Goal: Contribute content: Contribute content

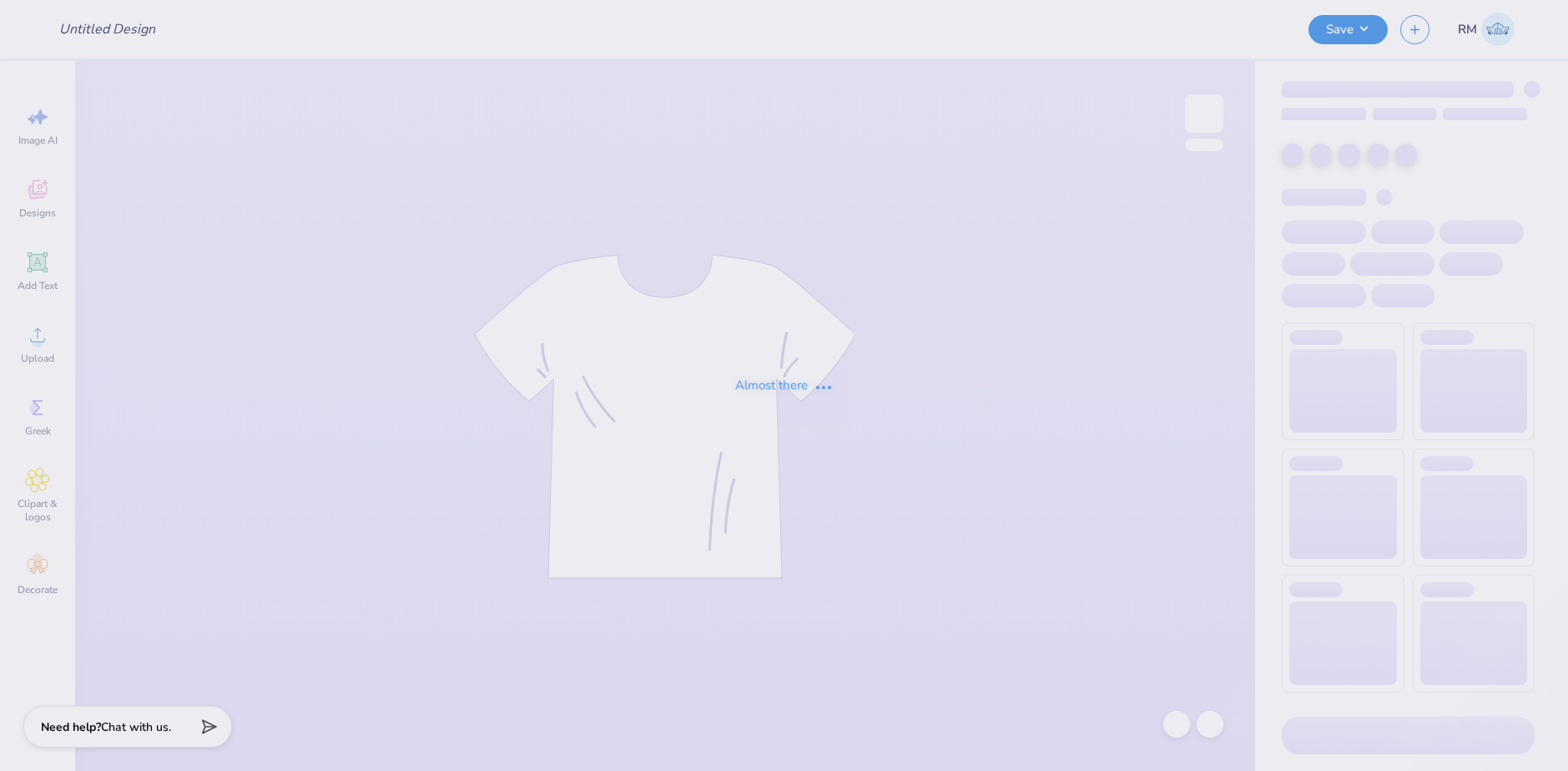
type input "[PERSON_NAME] Neck"
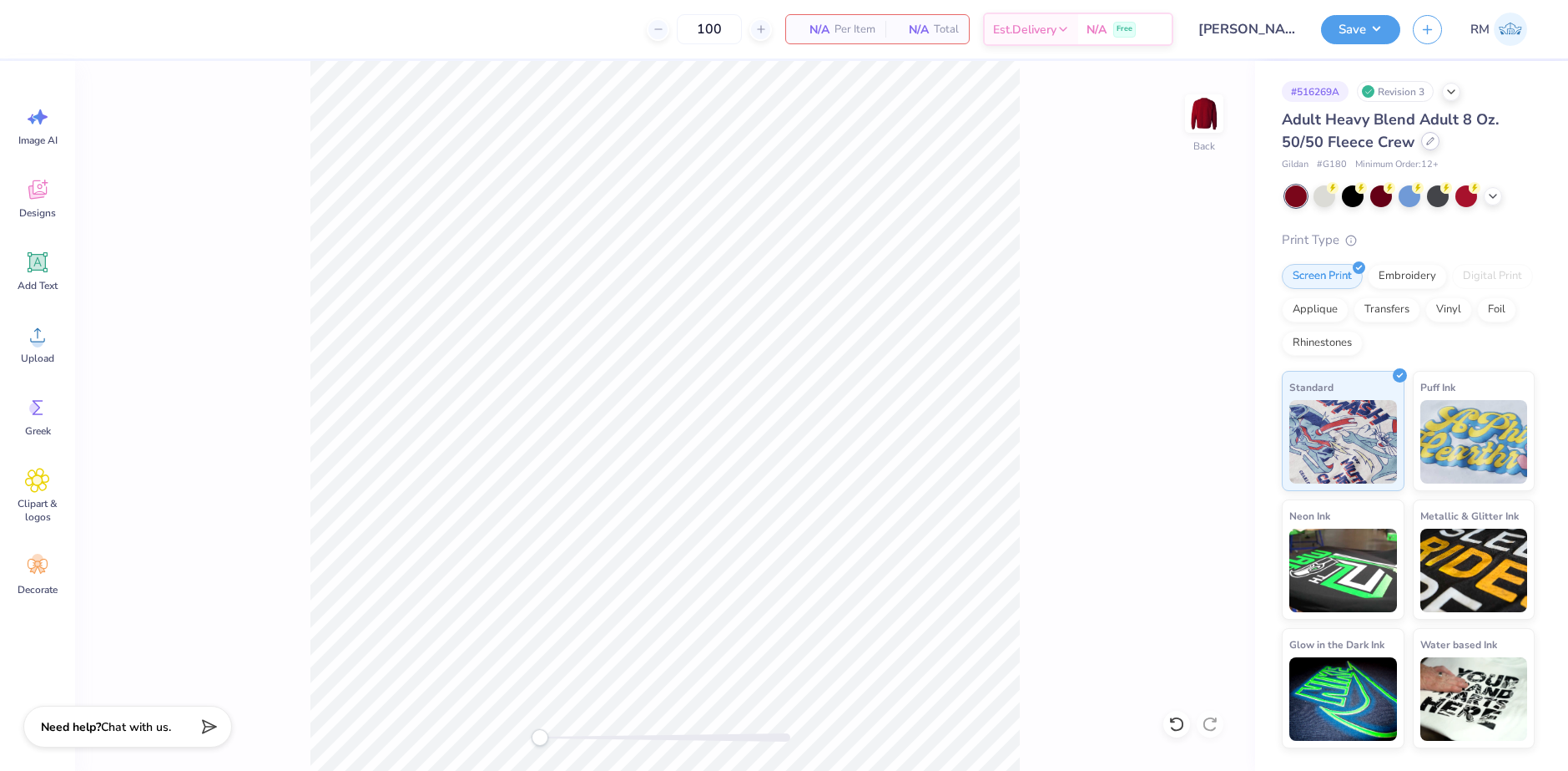
click at [1427, 149] on div at bounding box center [1430, 141] width 19 height 19
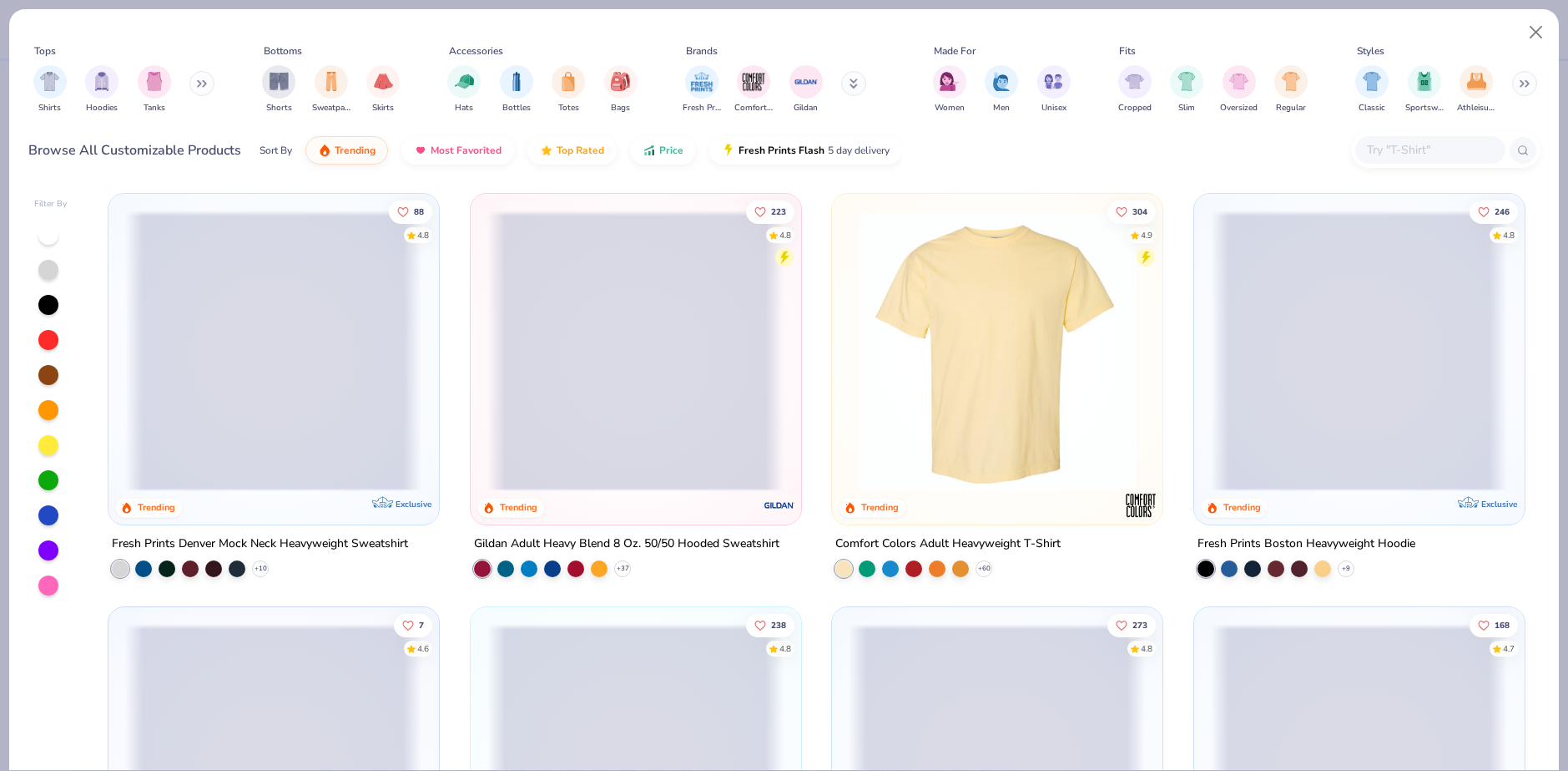
click at [1423, 157] on input "text" at bounding box center [1429, 150] width 128 height 20
paste input "G185"
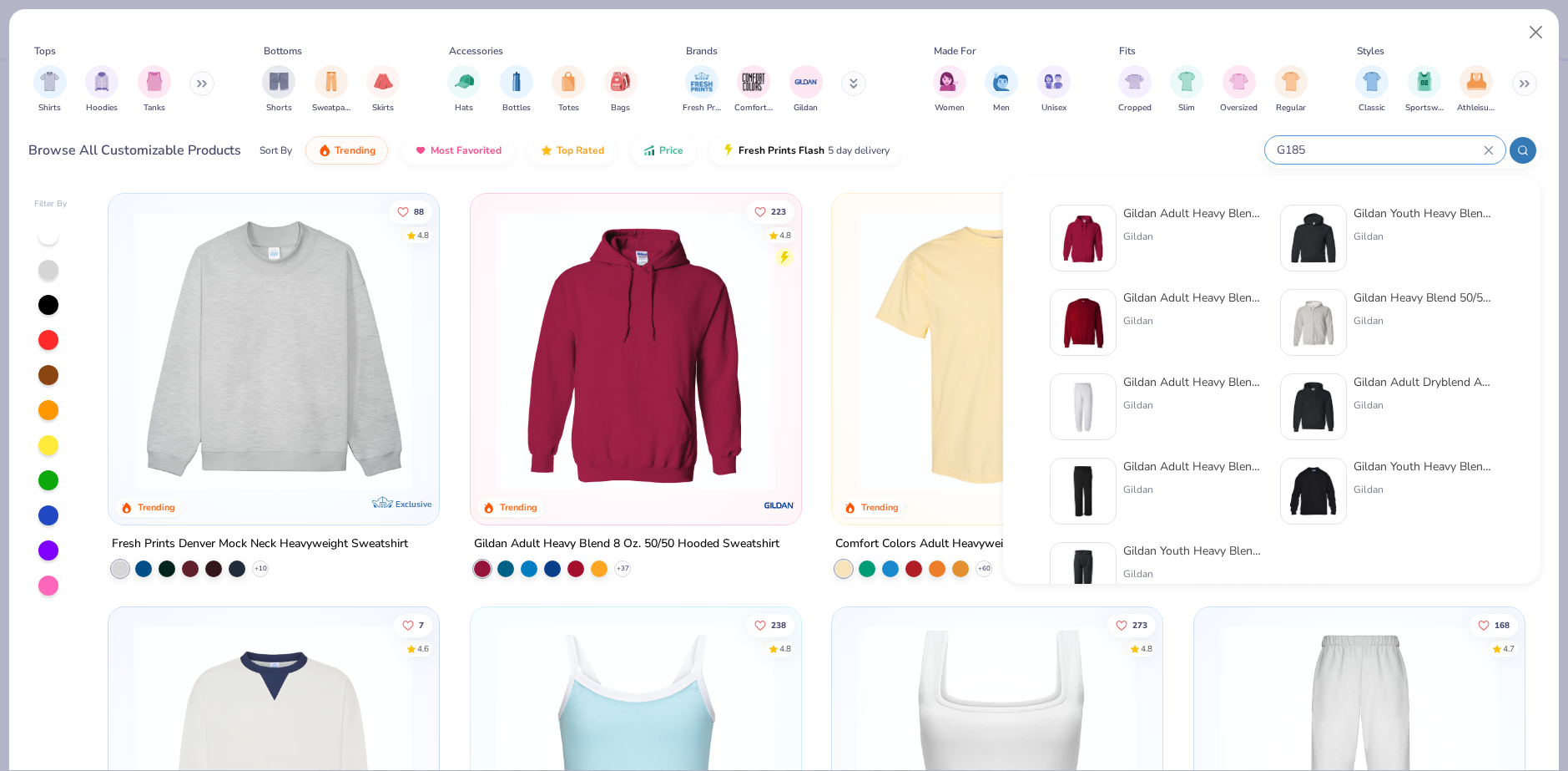
type input "G185"
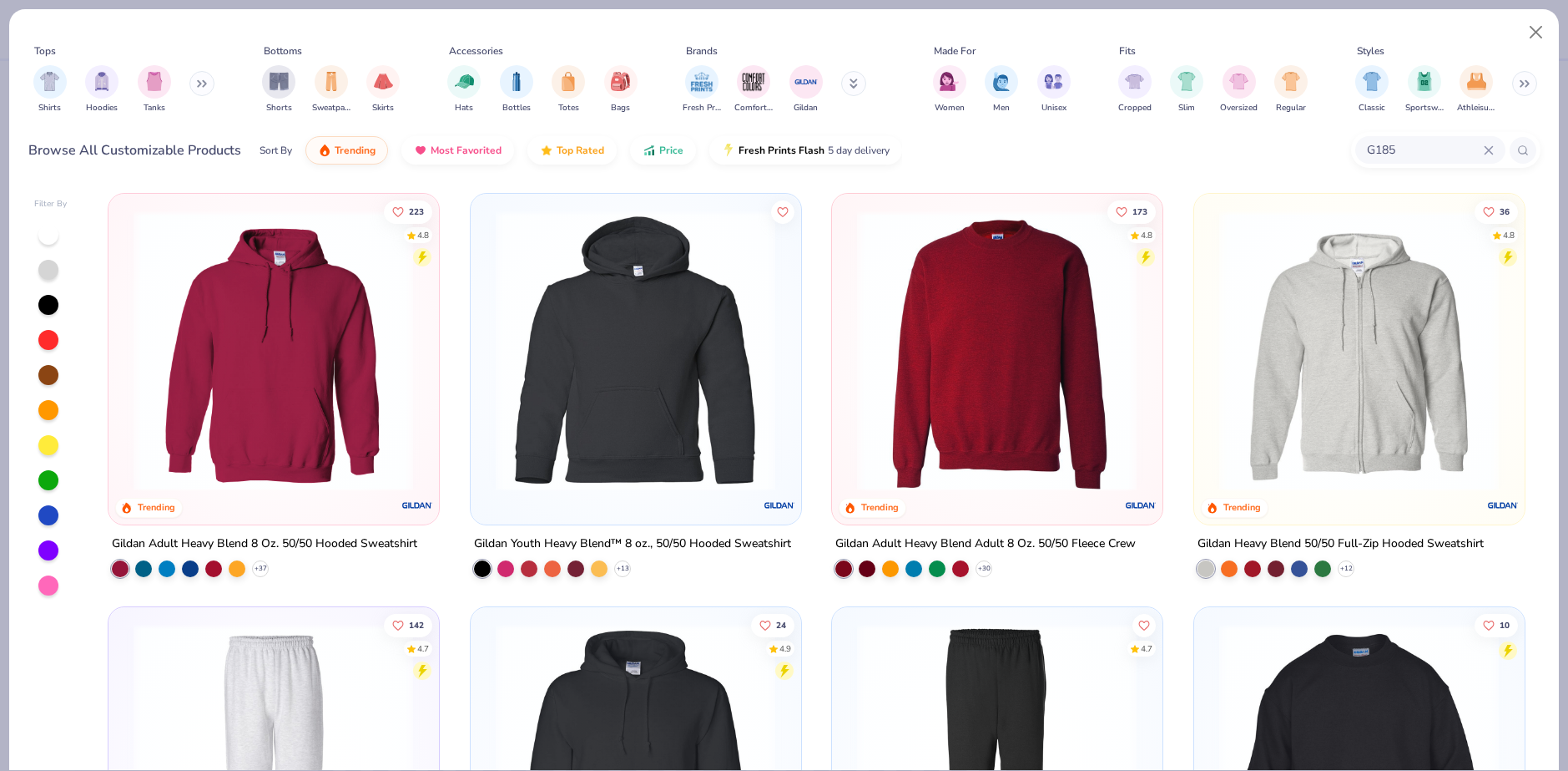
click at [308, 414] on img at bounding box center [273, 350] width 296 height 280
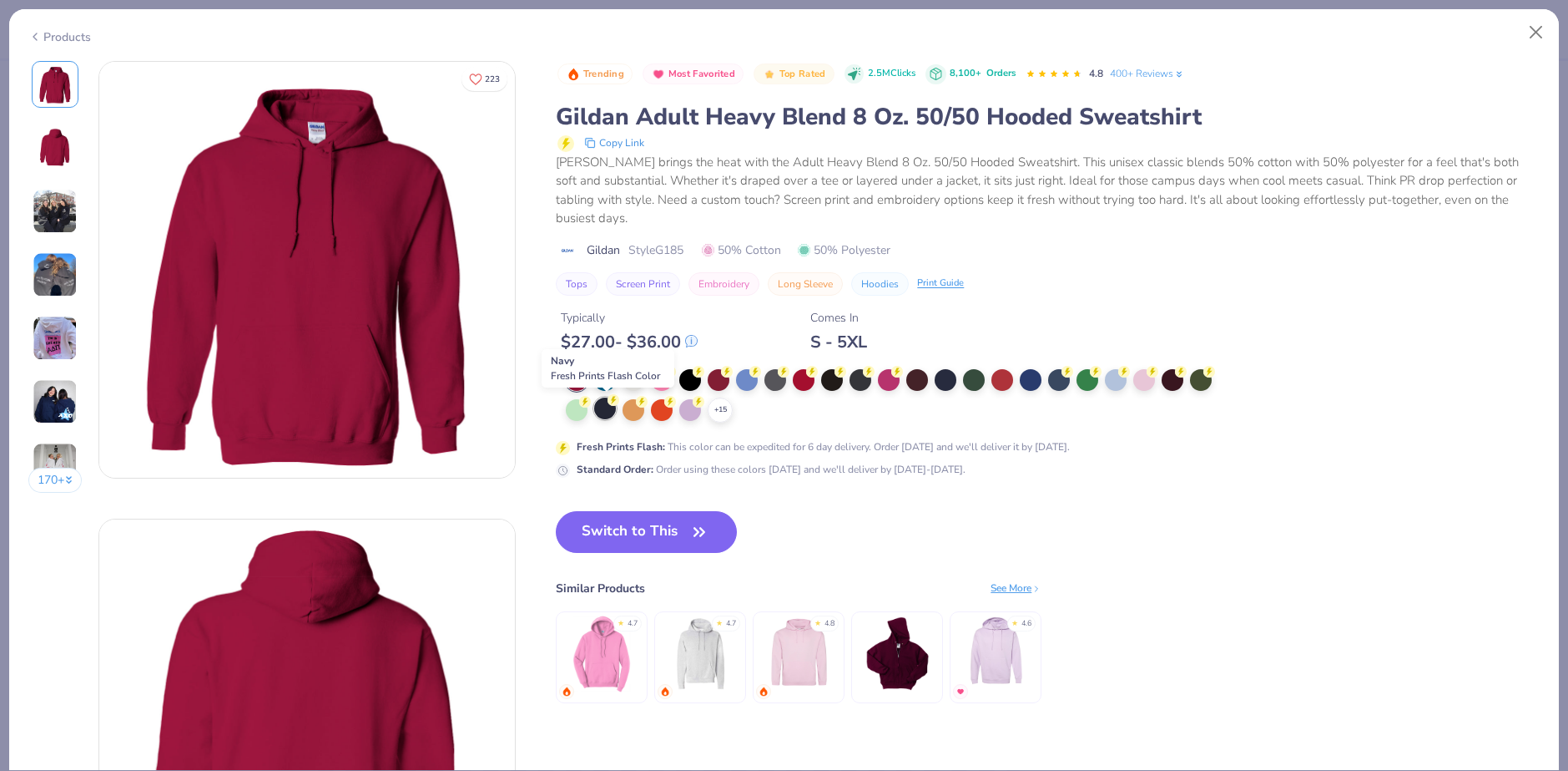
click at [611, 407] on div at bounding box center [605, 408] width 21 height 21
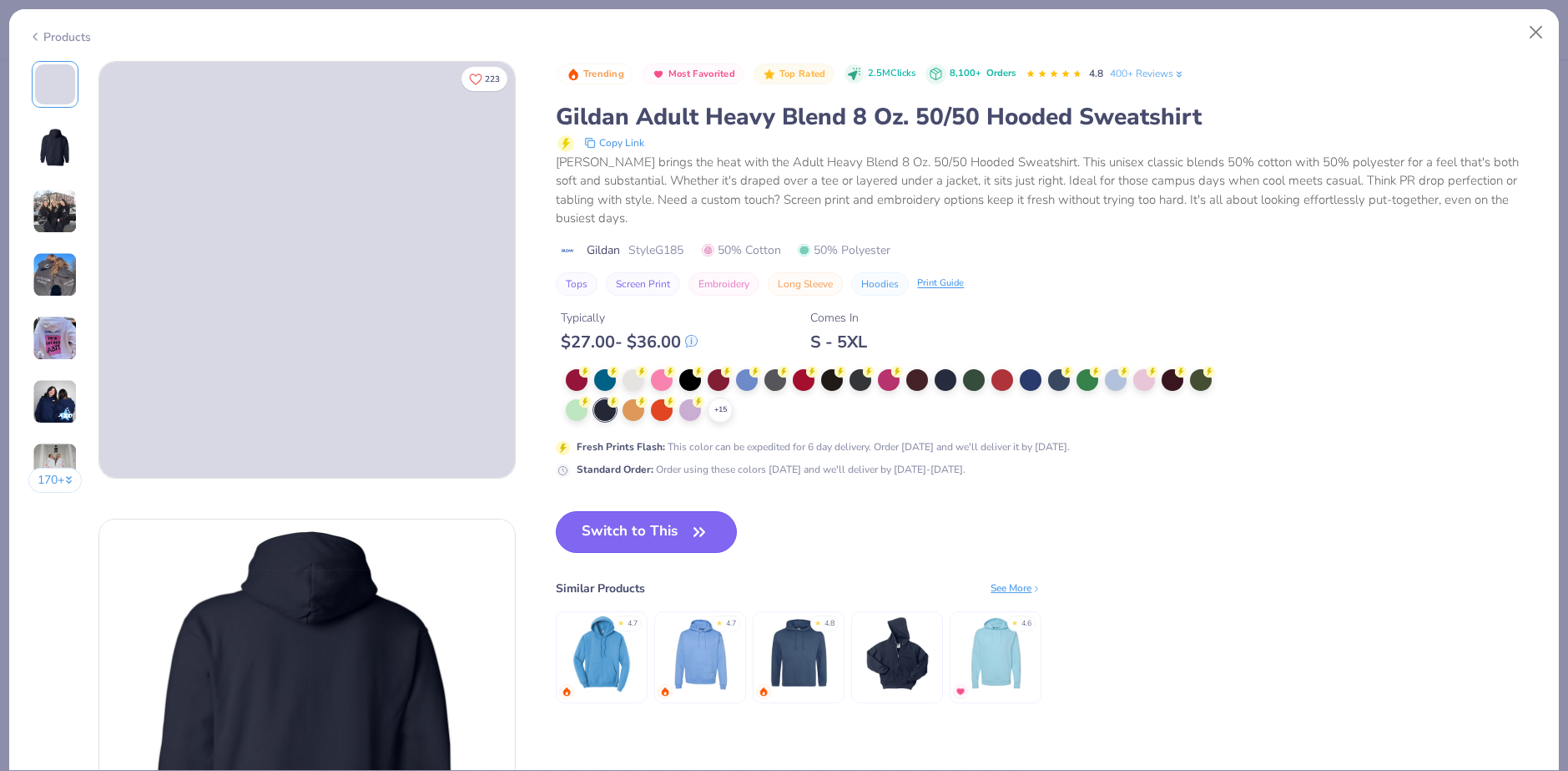
click at [697, 536] on icon "button" at bounding box center [699, 532] width 23 height 23
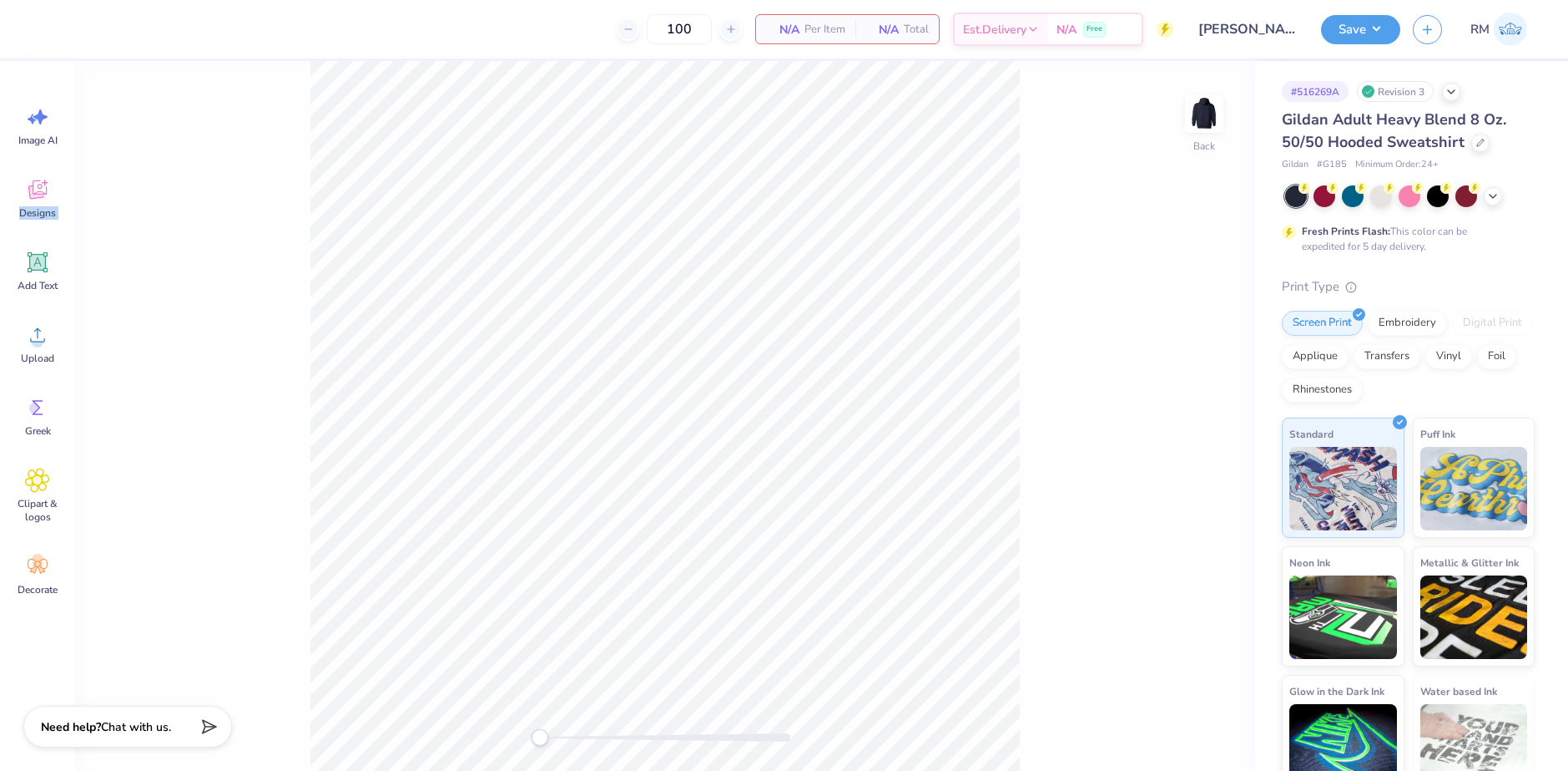
drag, startPoint x: 47, startPoint y: 276, endPoint x: 72, endPoint y: 123, distance: 155.0
click at [72, 123] on div "Image AI Designs Add Text Upload Greek Clipart & logos Decorate" at bounding box center [37, 415] width 75 height 710
click at [41, 205] on div "Designs" at bounding box center [37, 199] width 61 height 62
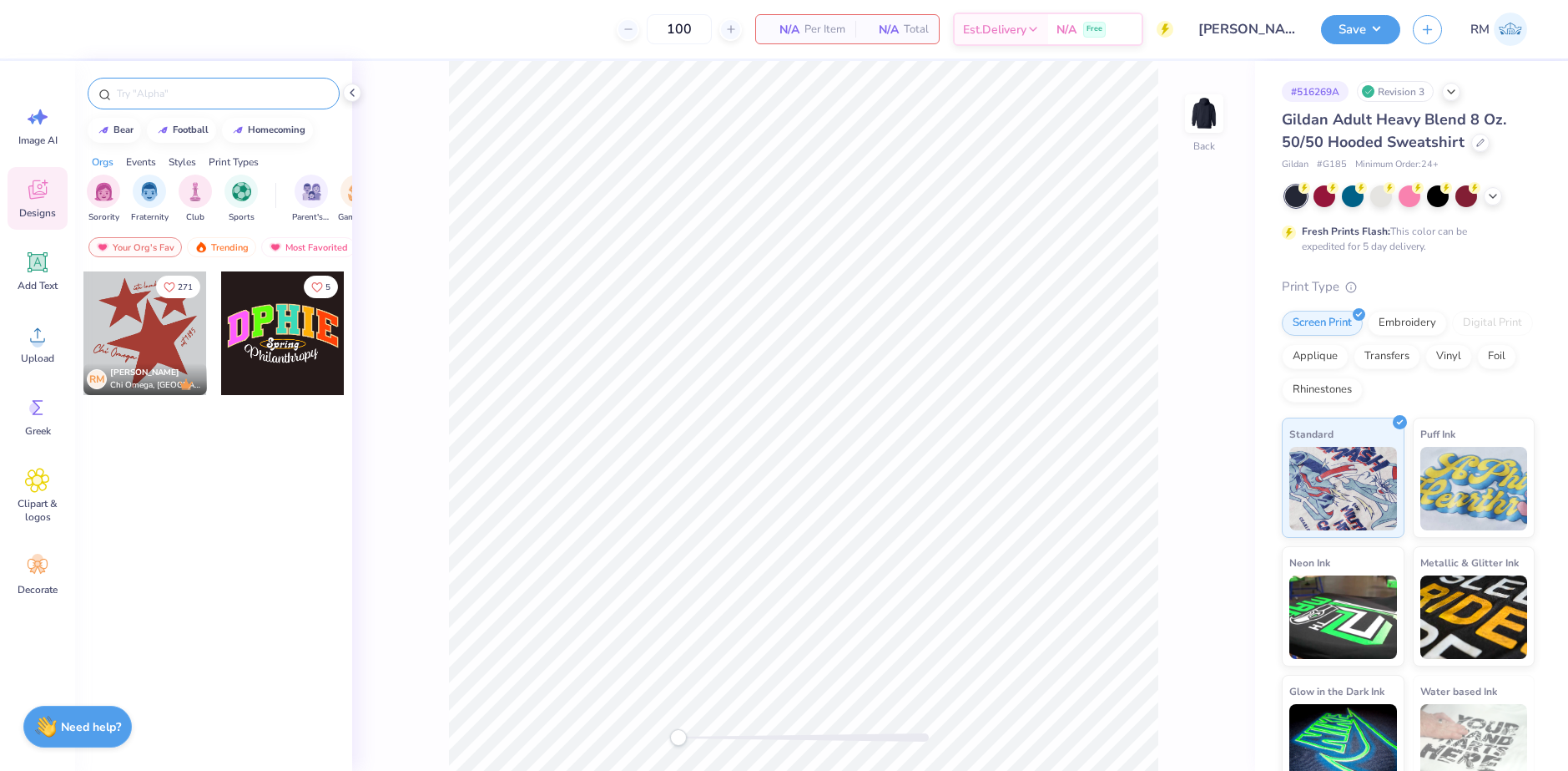
click at [238, 96] on input "text" at bounding box center [222, 93] width 214 height 17
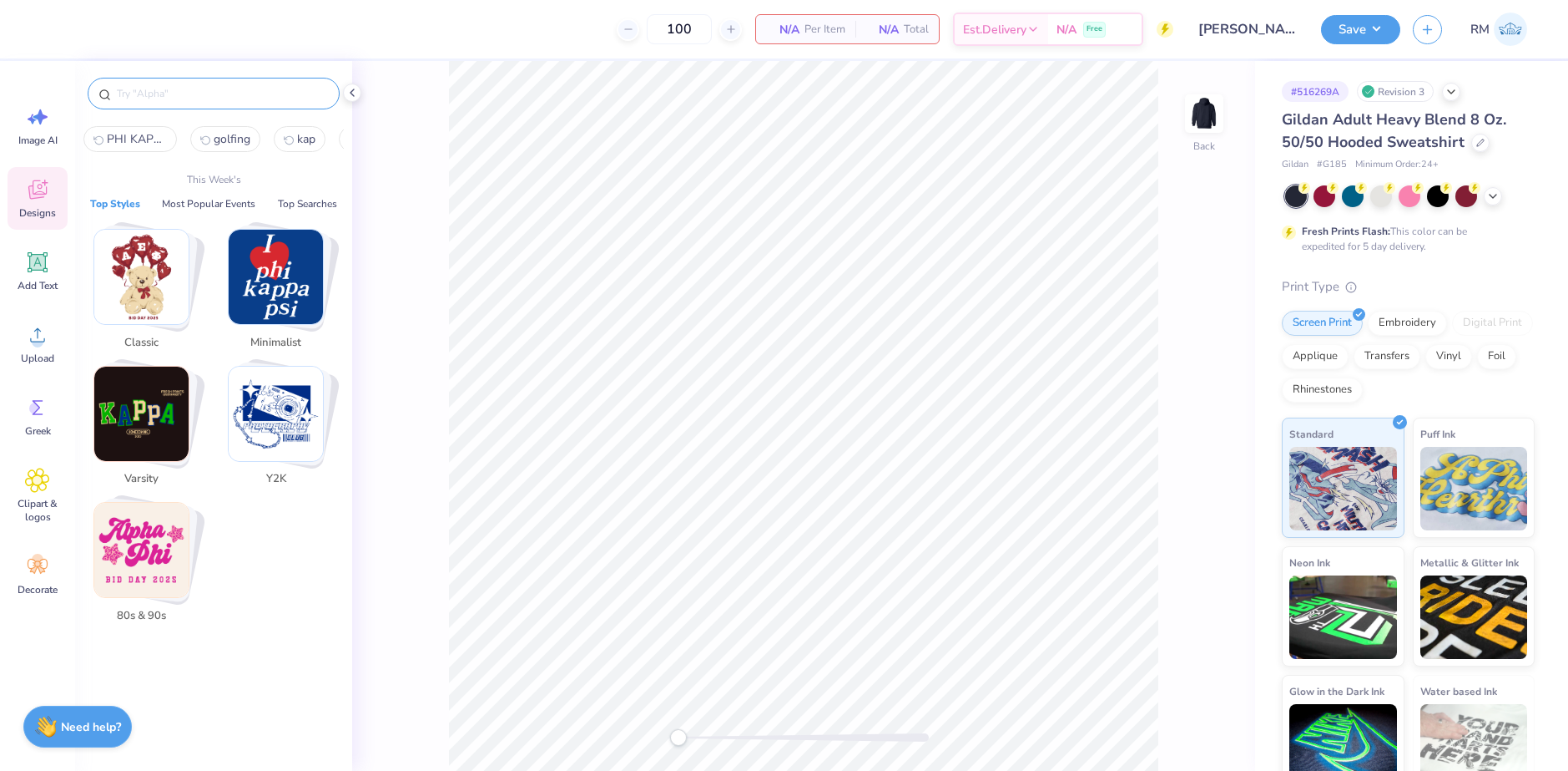
paste input "Gamma Phi Beta Script Text with Floral Crest"
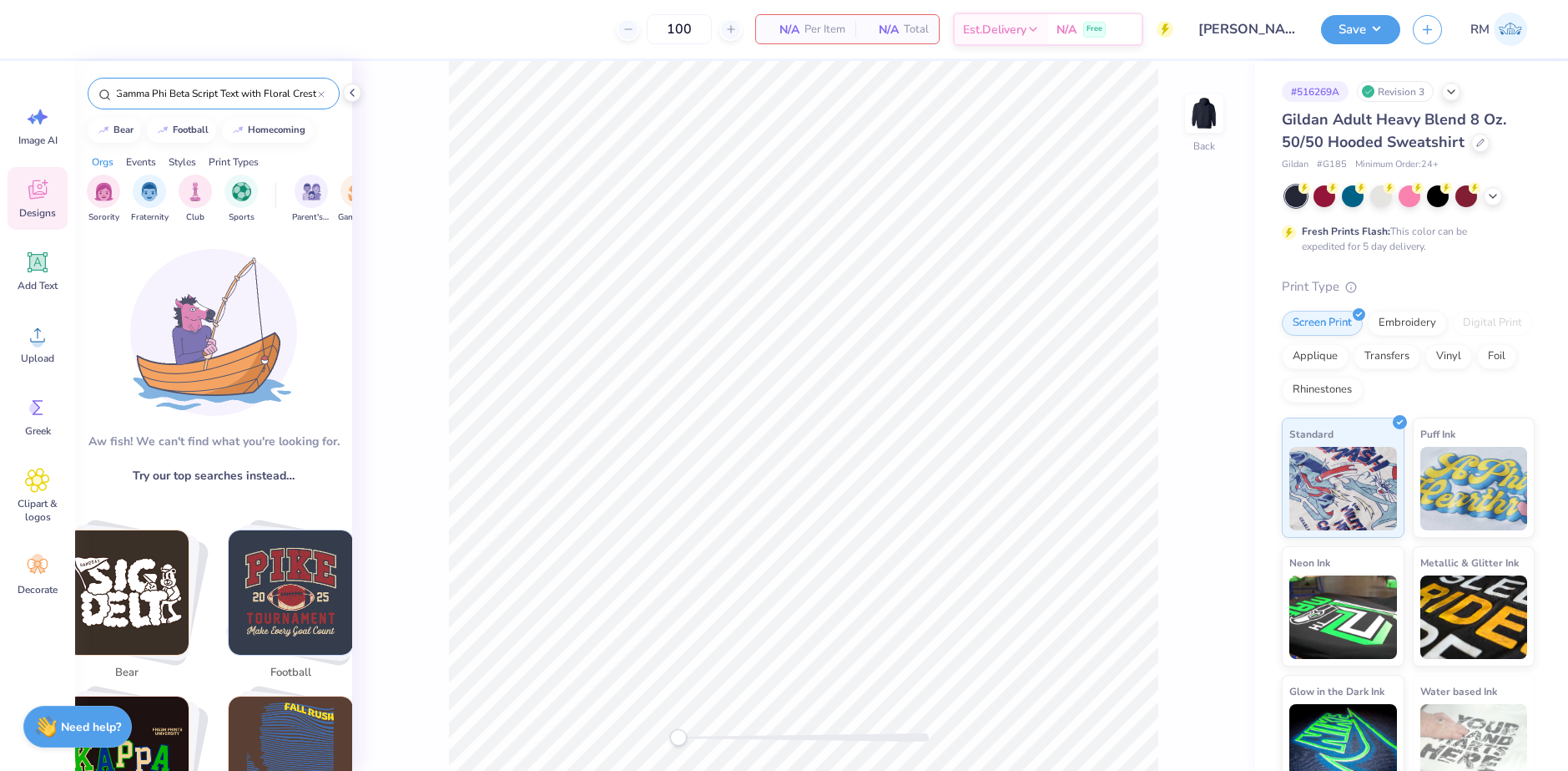
click at [310, 98] on input "Gamma Phi Beta Script Text with Floral Crest" at bounding box center [216, 93] width 203 height 17
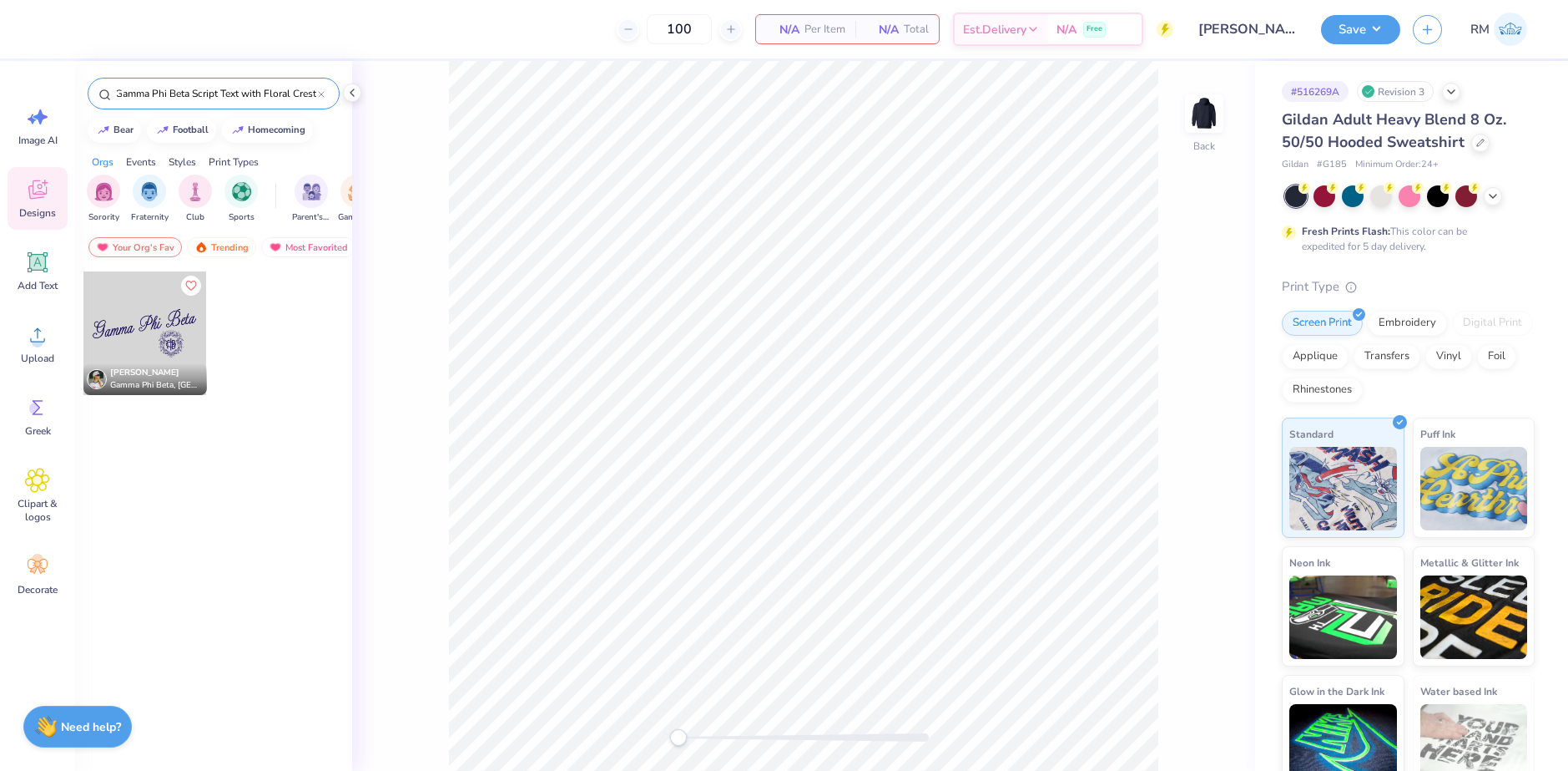
type input "Gamma Phi Beta Script Text with Floral Crest"
click at [157, 335] on div at bounding box center [145, 333] width 124 height 124
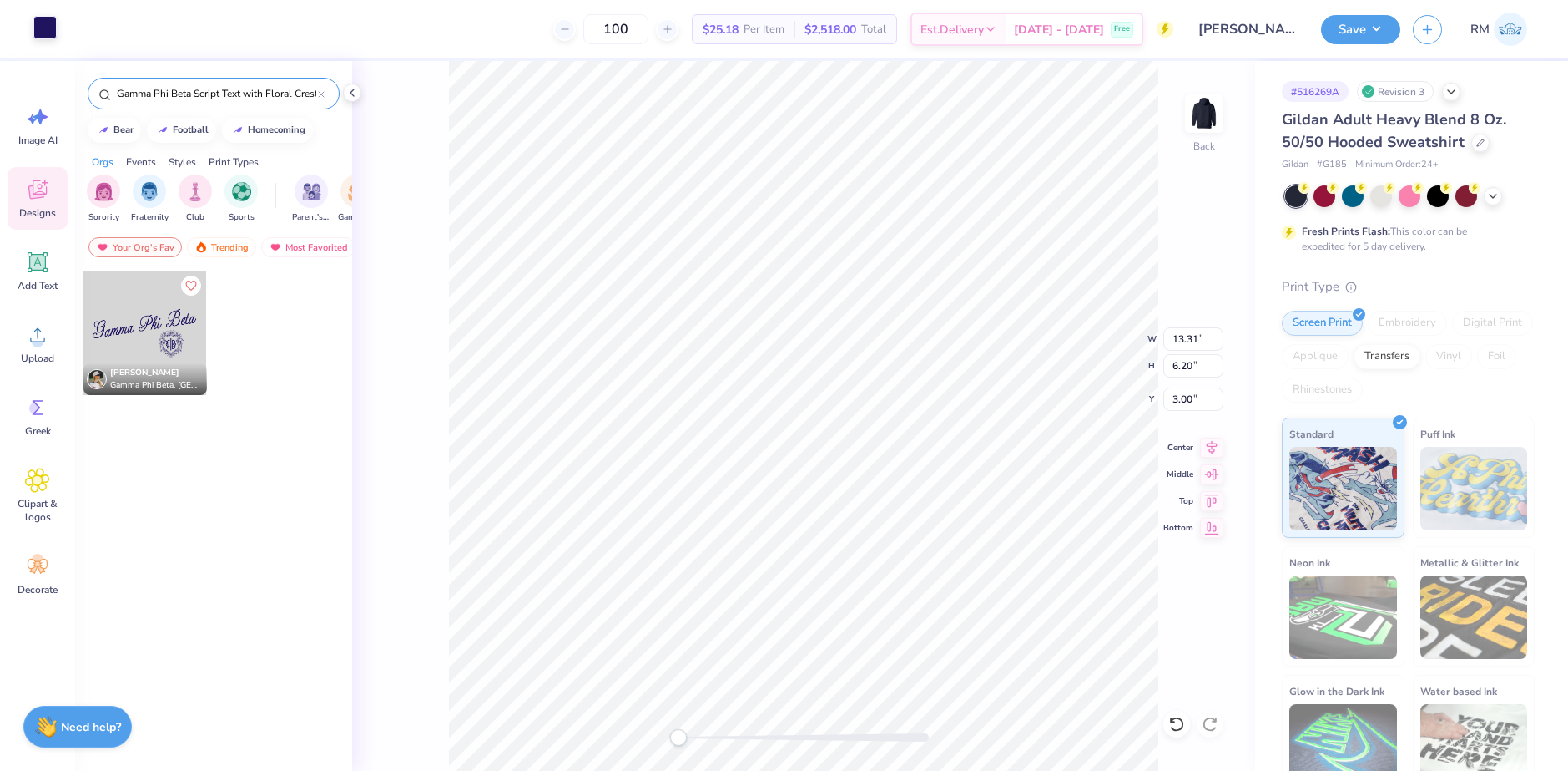
click at [44, 23] on div at bounding box center [45, 28] width 23 height 23
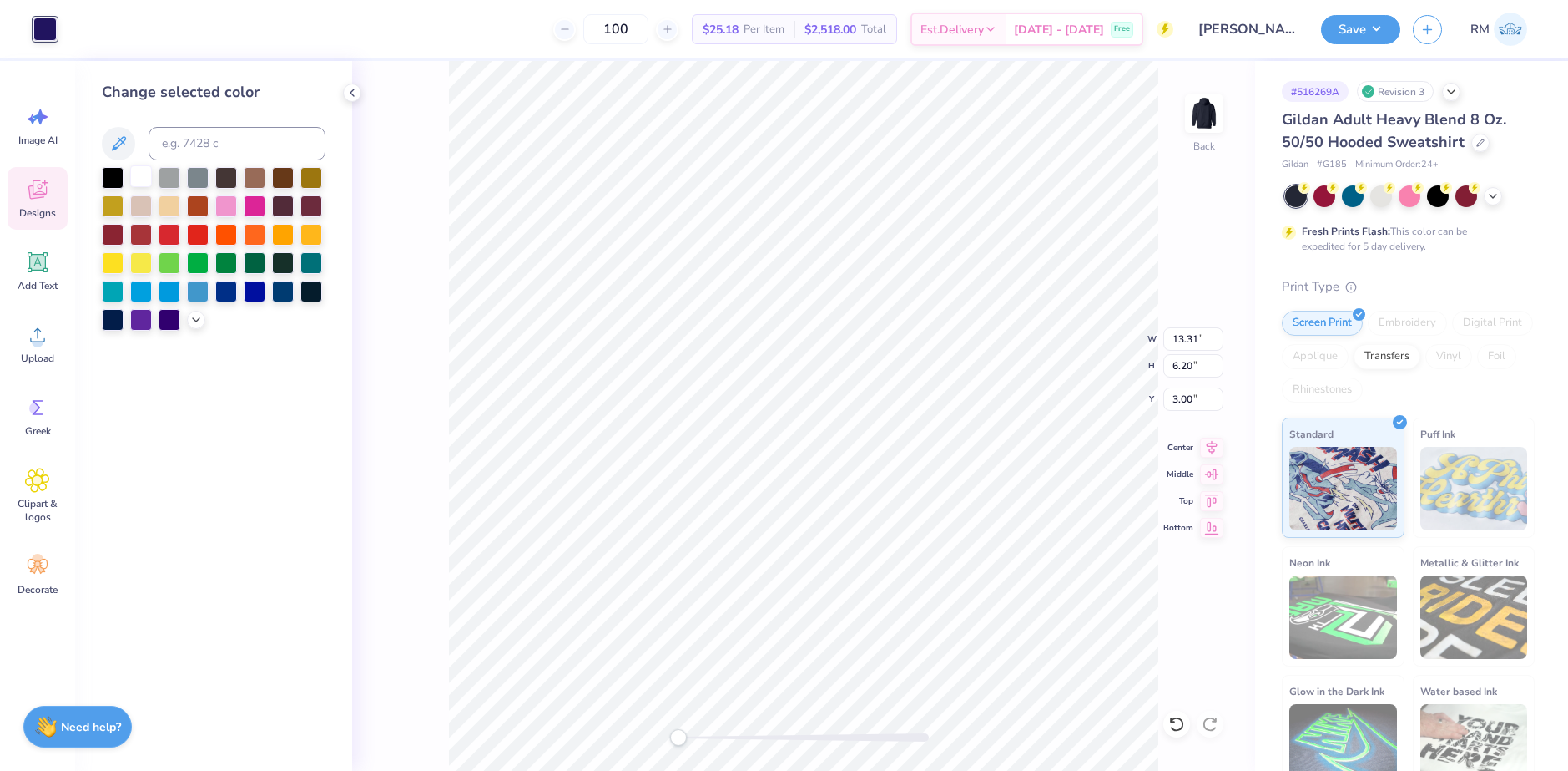
click at [135, 182] on div at bounding box center [141, 176] width 21 height 21
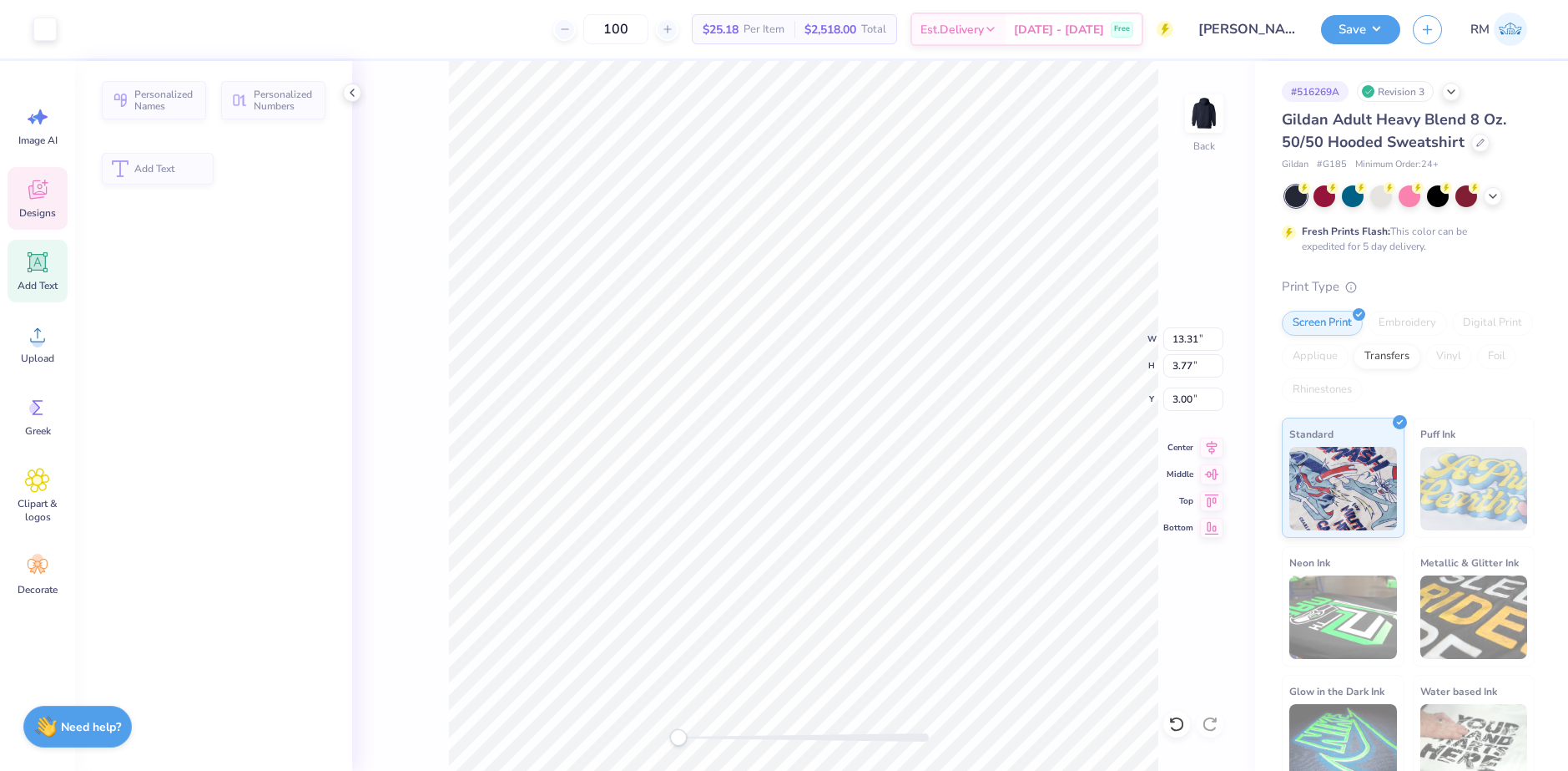
type input "3.77"
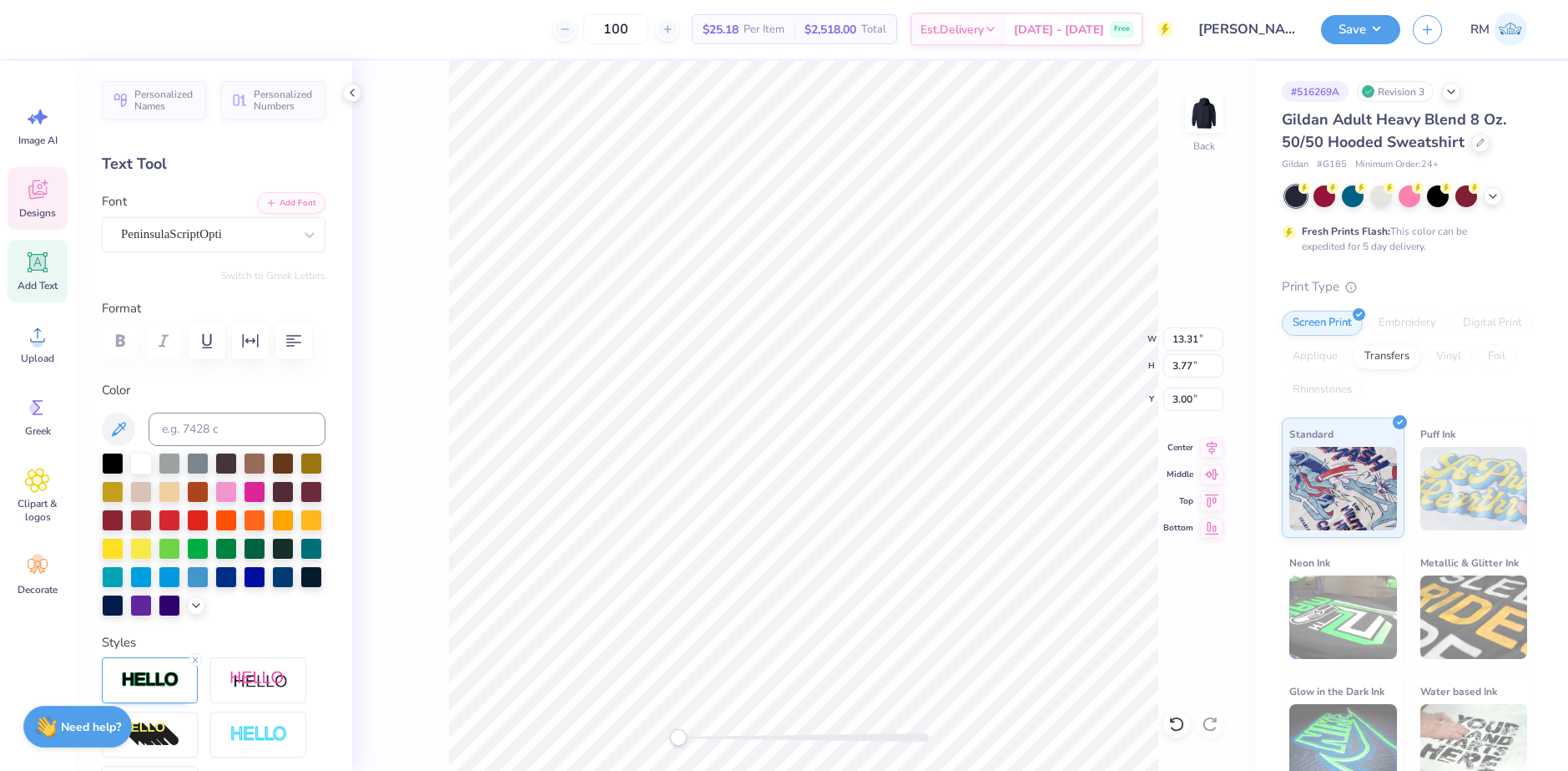
scroll to position [14, 7]
type textarea "Kappa Alpha Theta"
click at [847, 485] on li "Download vector" at bounding box center [872, 490] width 131 height 33
click at [36, 344] on circle at bounding box center [37, 341] width 12 height 12
click at [690, 725] on div "Back W 1.25 1.25 " H 0.46 0.46 " Y 7.21 7.21 " Center Middle Top Bottom" at bounding box center [804, 415] width 903 height 710
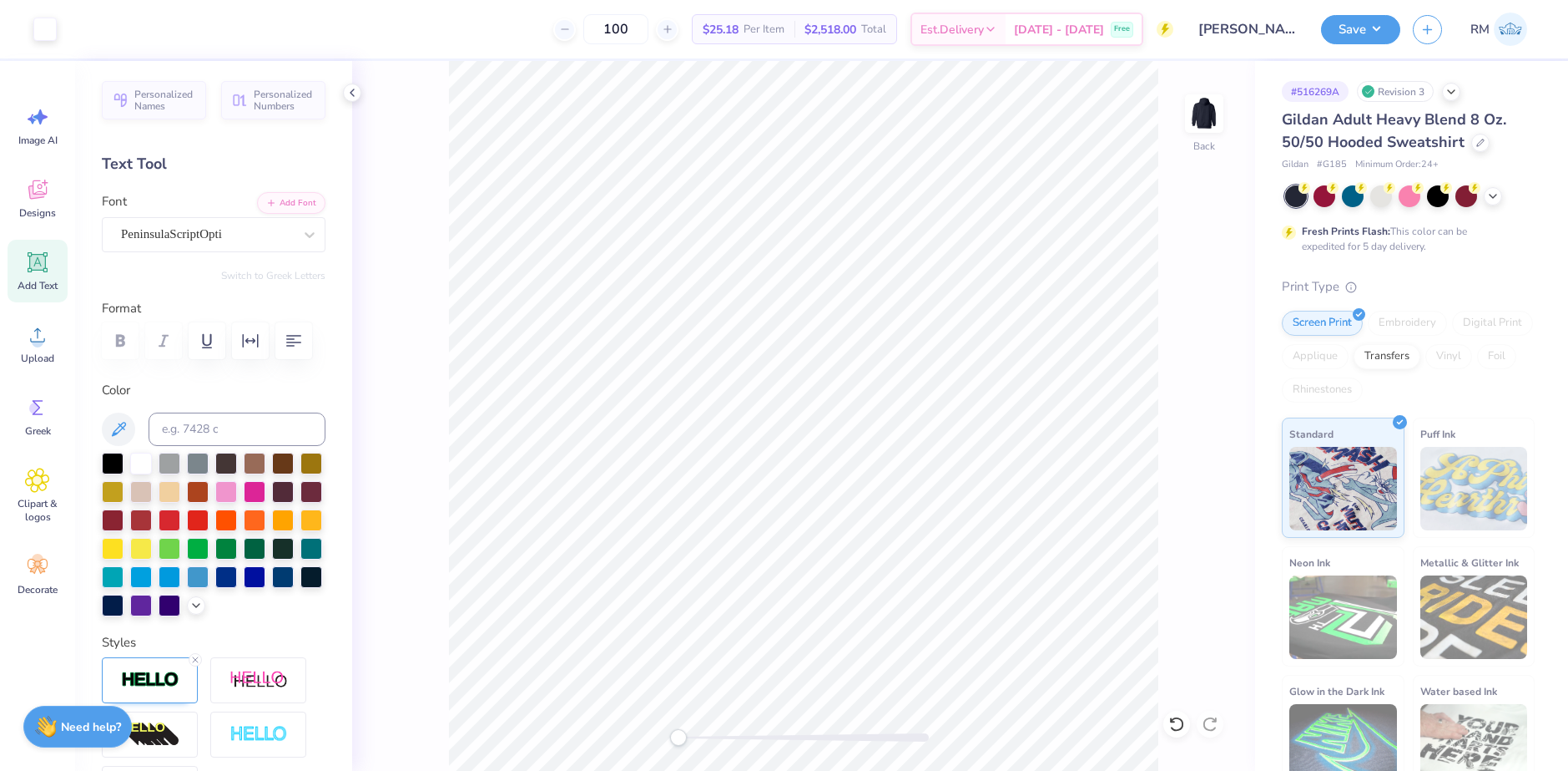
click at [655, 726] on div "Back" at bounding box center [804, 415] width 903 height 710
click at [951, 589] on li "Group" at bounding box center [973, 588] width 131 height 33
click at [1181, 340] on input "14.89" at bounding box center [1193, 339] width 61 height 23
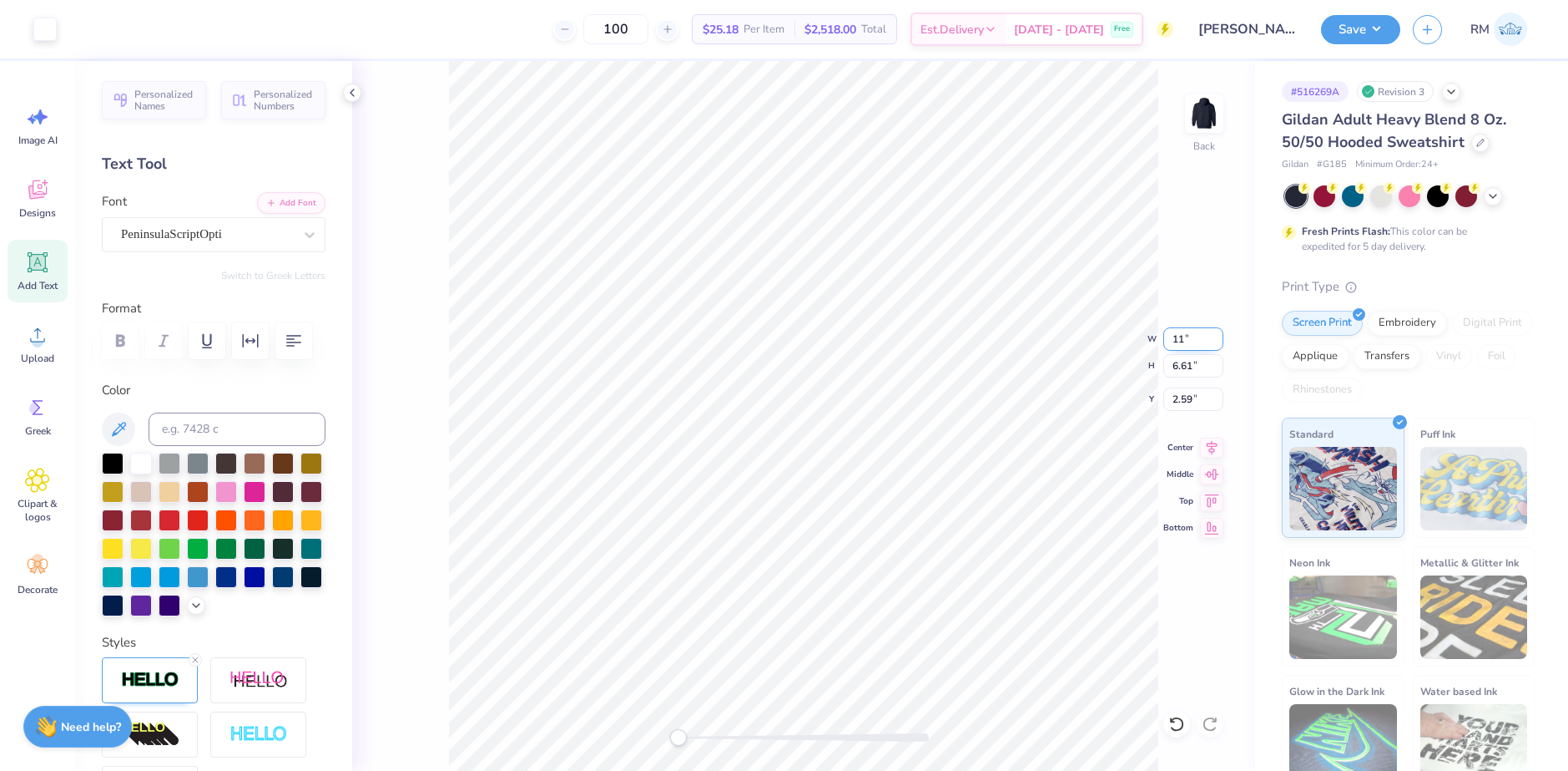
click at [1196, 345] on input "11" at bounding box center [1193, 339] width 61 height 23
drag, startPoint x: 1196, startPoint y: 337, endPoint x: 1163, endPoint y: 344, distance: 33.7
click at [1163, 344] on input "11" at bounding box center [1193, 339] width 61 height 23
type input "12"
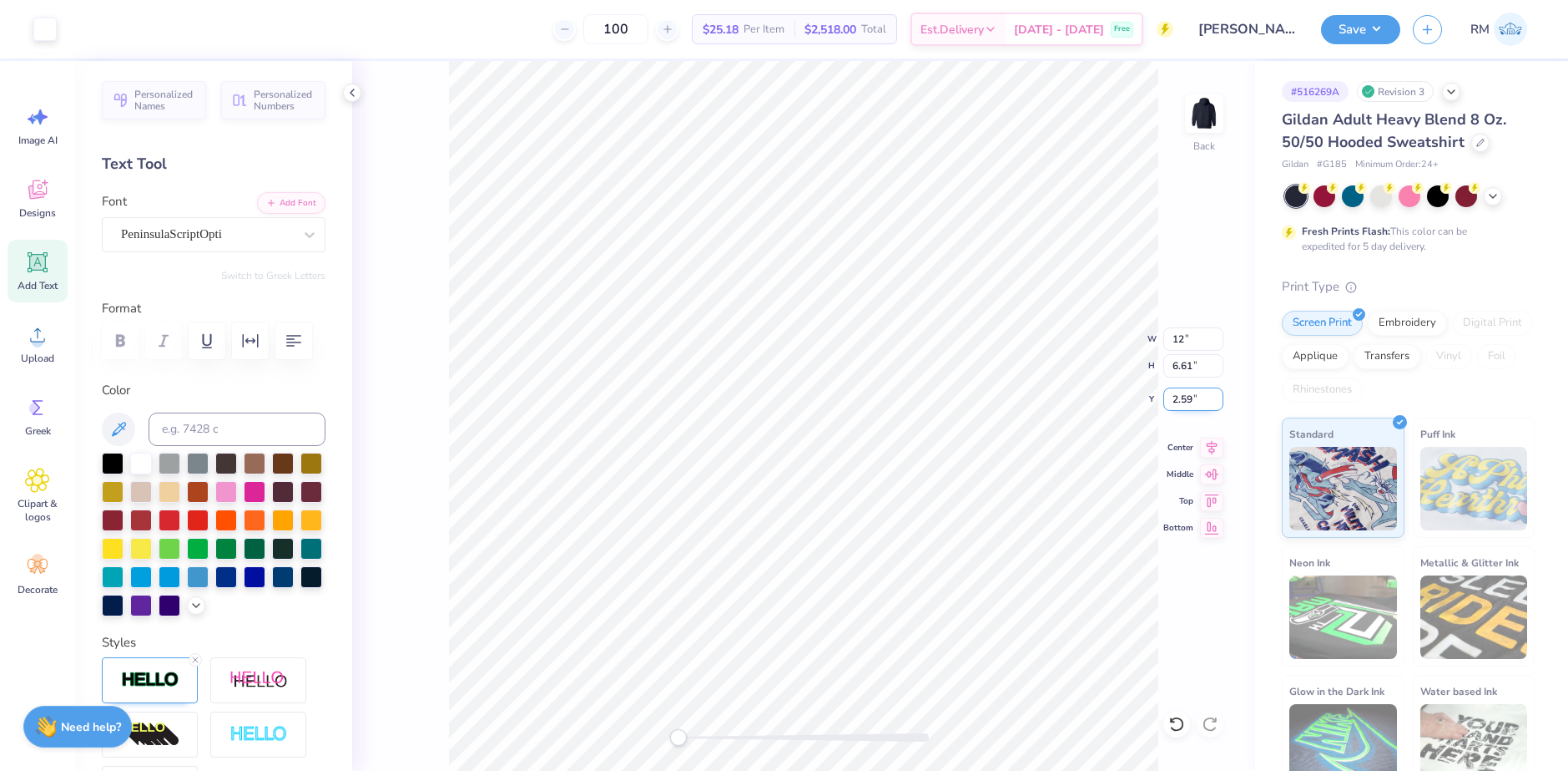
click at [1176, 393] on input "2.59" at bounding box center [1193, 399] width 61 height 23
click at [1188, 320] on div "Back" at bounding box center [804, 415] width 903 height 710
click at [1179, 390] on input "4.62" at bounding box center [1193, 399] width 61 height 23
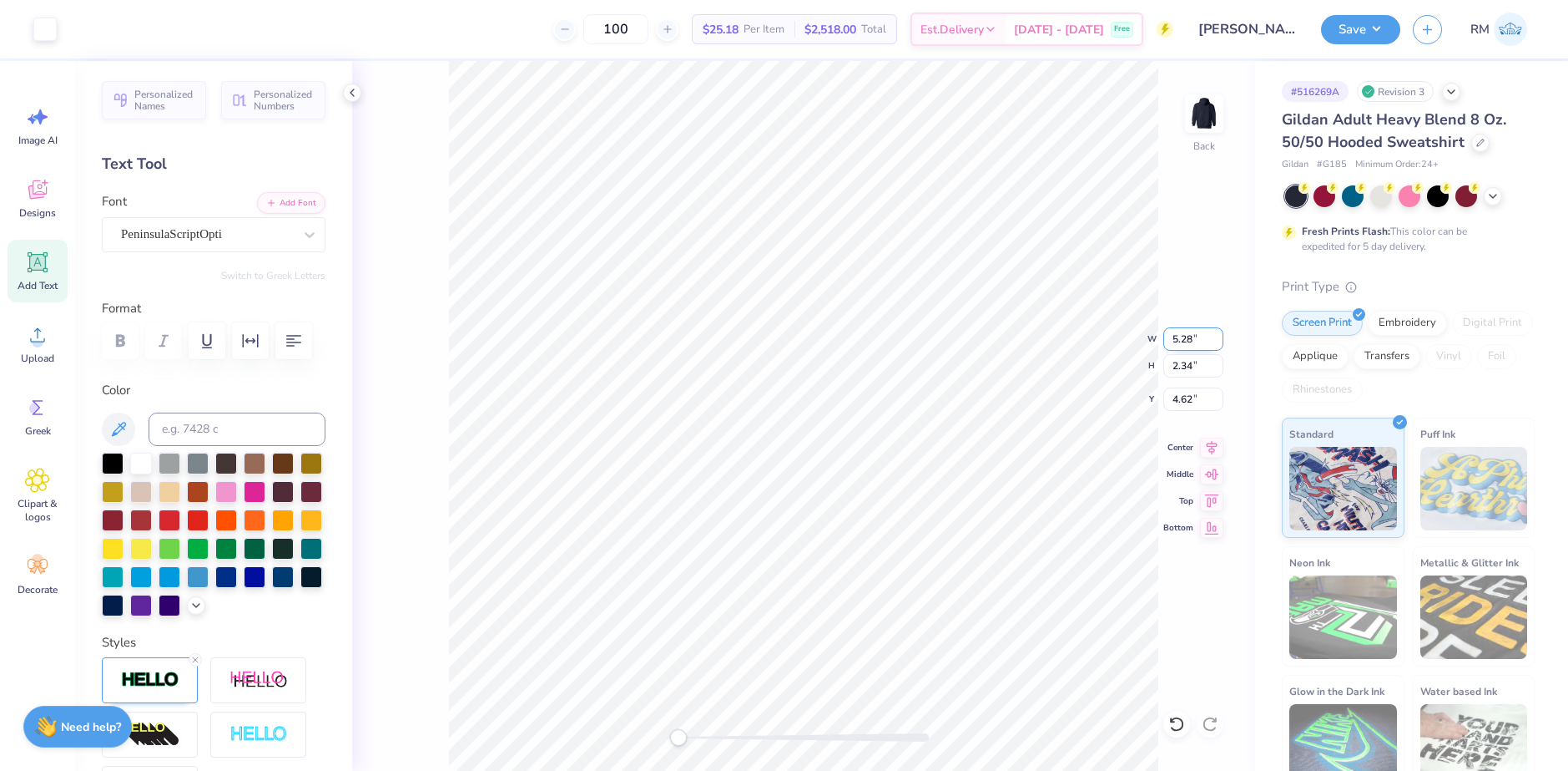
click at [1179, 342] on input "5.28" at bounding box center [1193, 339] width 61 height 23
click at [1179, 342] on input "12" at bounding box center [1193, 339] width 61 height 23
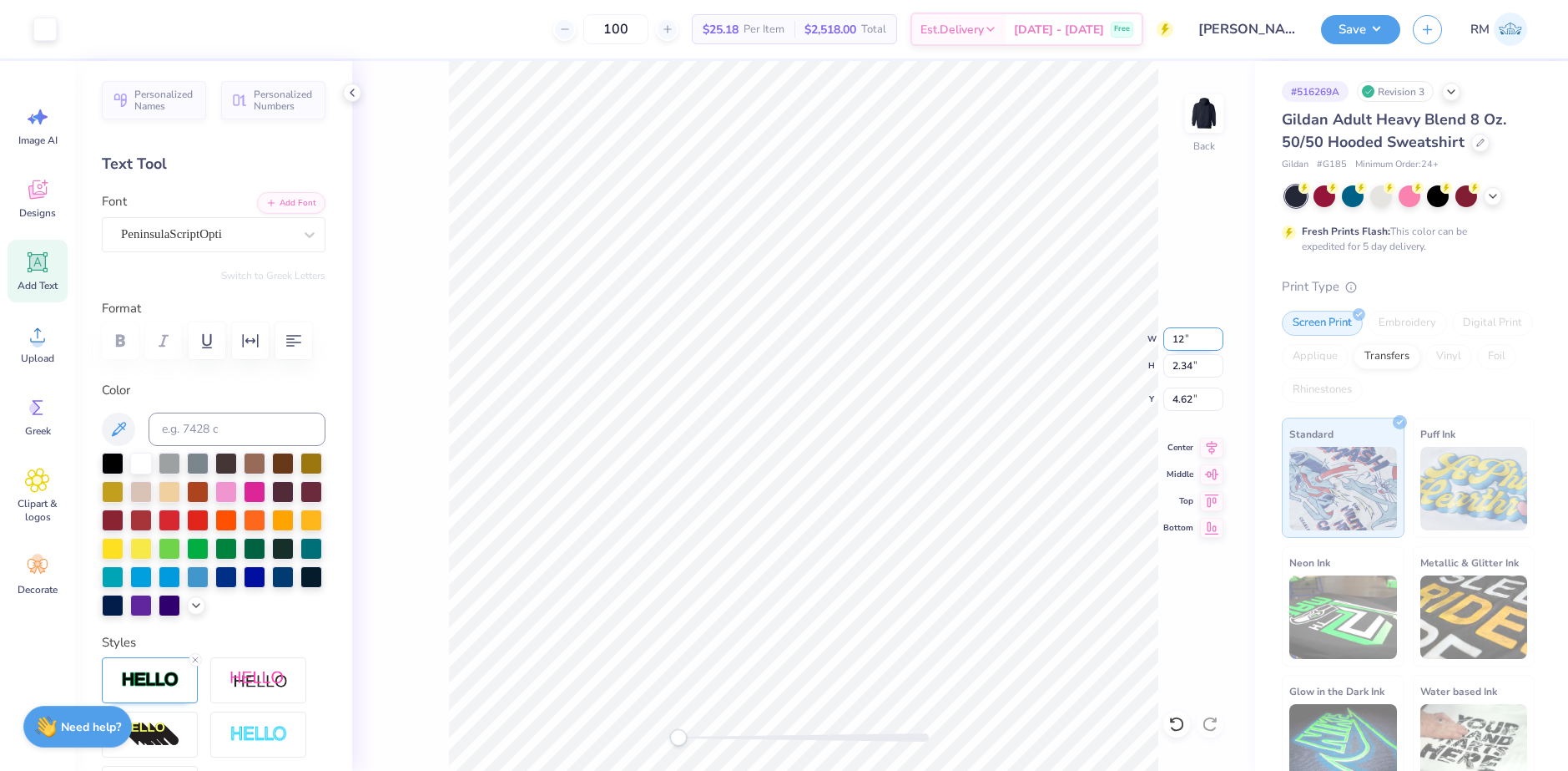
click at [1179, 342] on input "12" at bounding box center [1193, 339] width 61 height 23
type input "11"
click at [1175, 360] on input "6.46" at bounding box center [1193, 366] width 61 height 23
click at [1182, 398] on input "2.61" at bounding box center [1193, 399] width 61 height 23
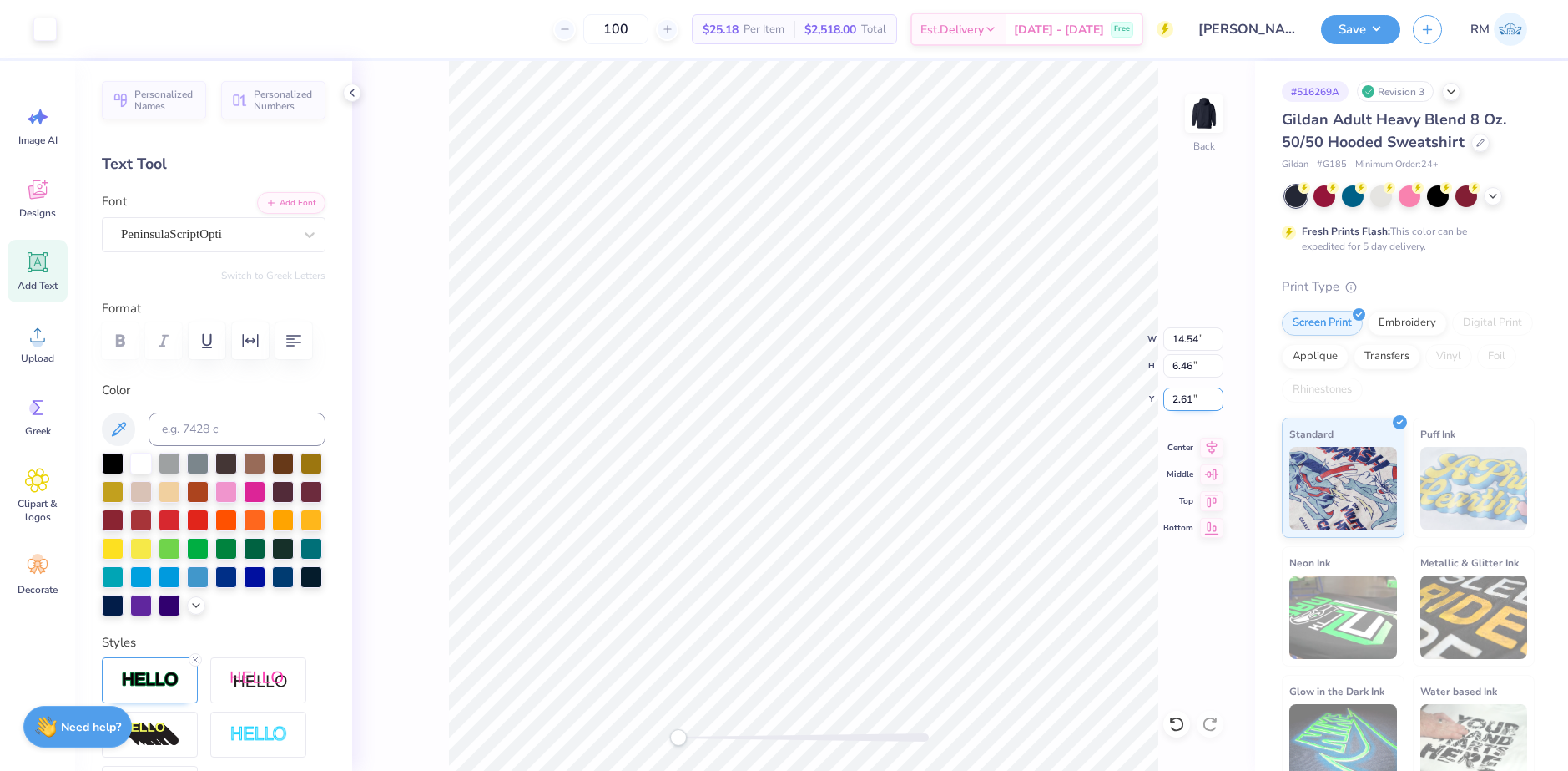
click at [1182, 398] on input "2.61" at bounding box center [1193, 399] width 61 height 23
type input "3"
click at [1205, 445] on icon at bounding box center [1212, 445] width 23 height 20
click at [1179, 335] on input "11.45" at bounding box center [1193, 339] width 61 height 23
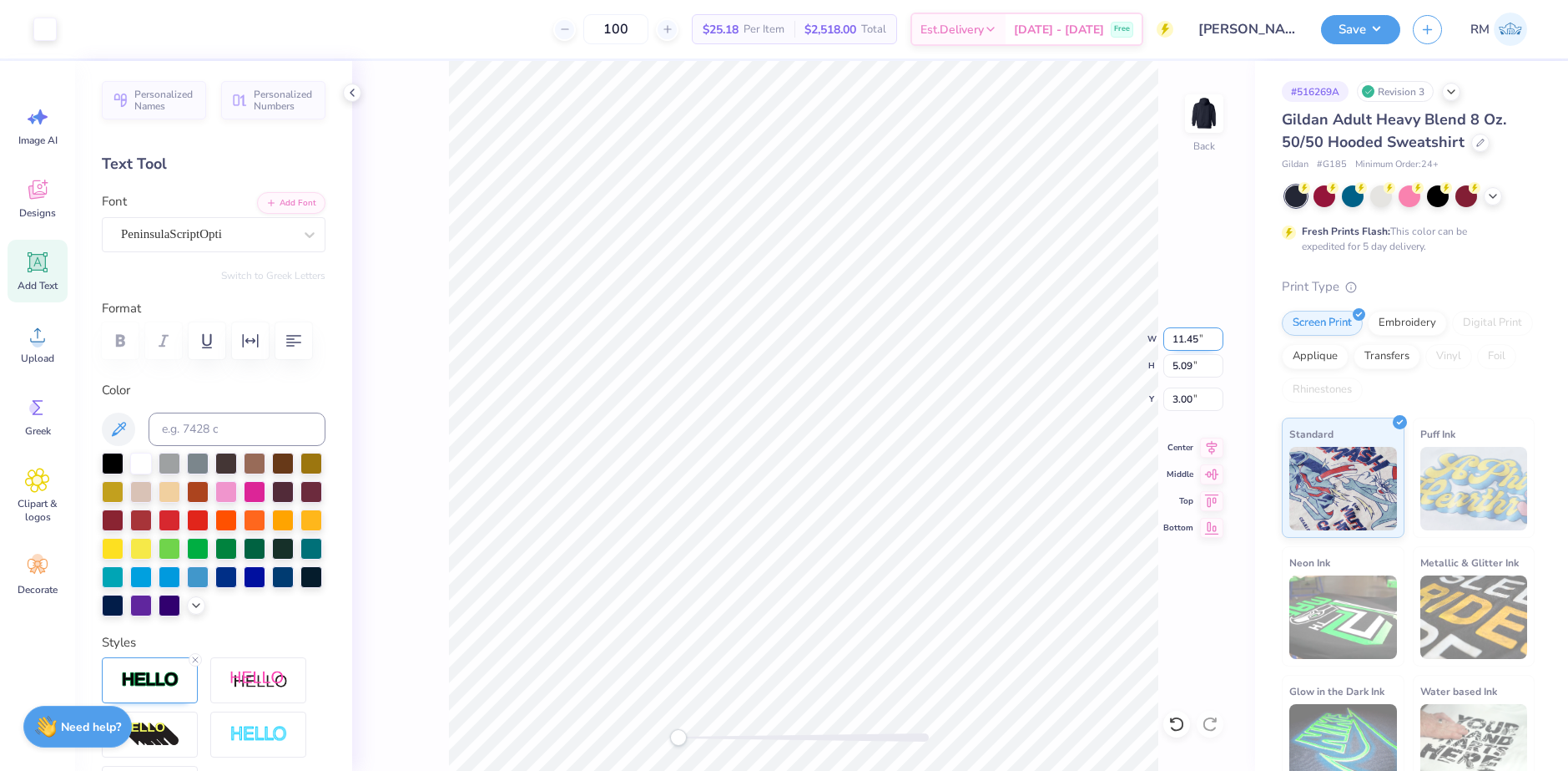
click at [1179, 335] on input "11.45" at bounding box center [1193, 339] width 61 height 23
click at [1351, 18] on button "Save" at bounding box center [1361, 27] width 79 height 29
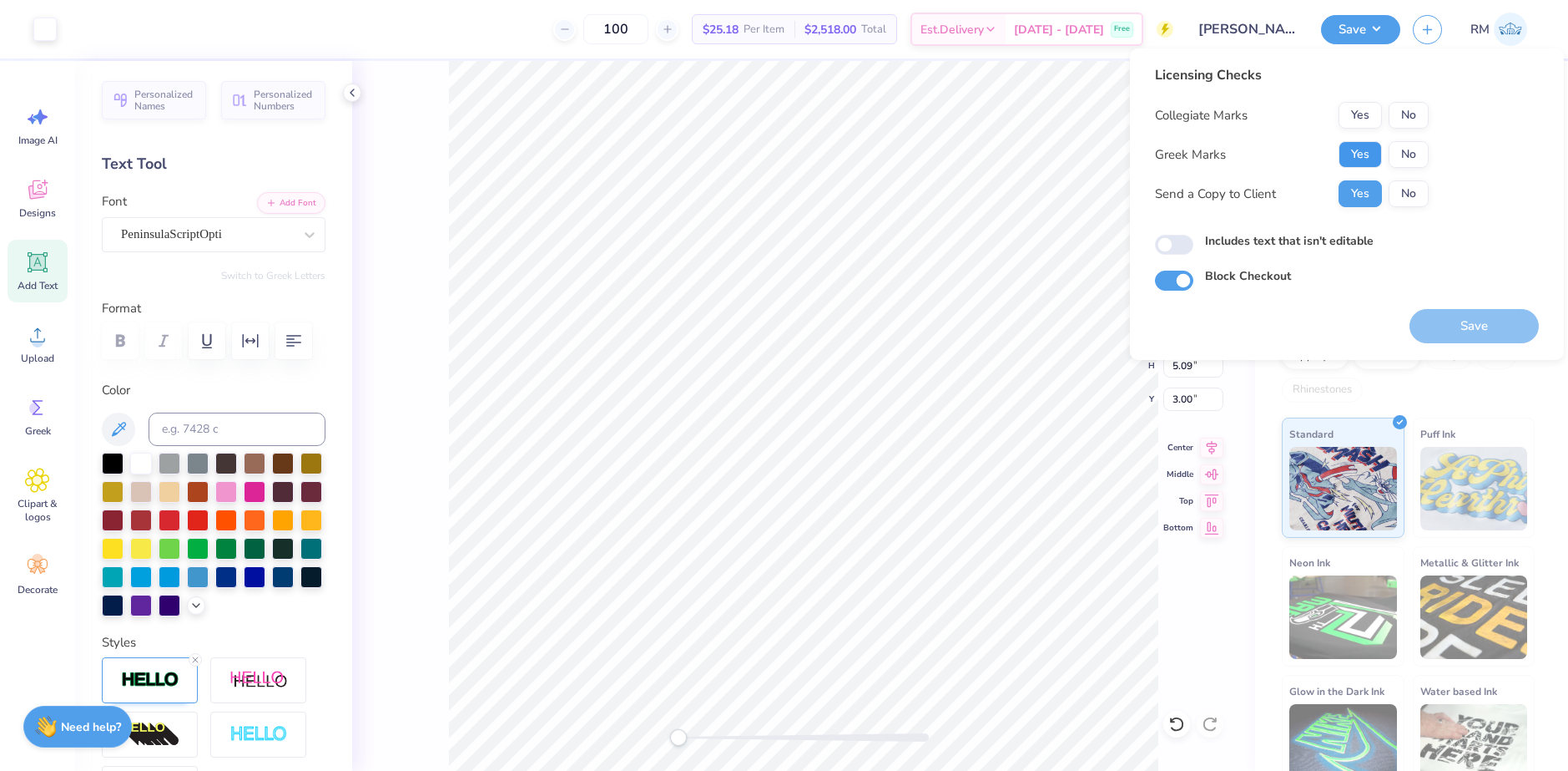
click at [1356, 145] on button "Yes" at bounding box center [1360, 155] width 44 height 27
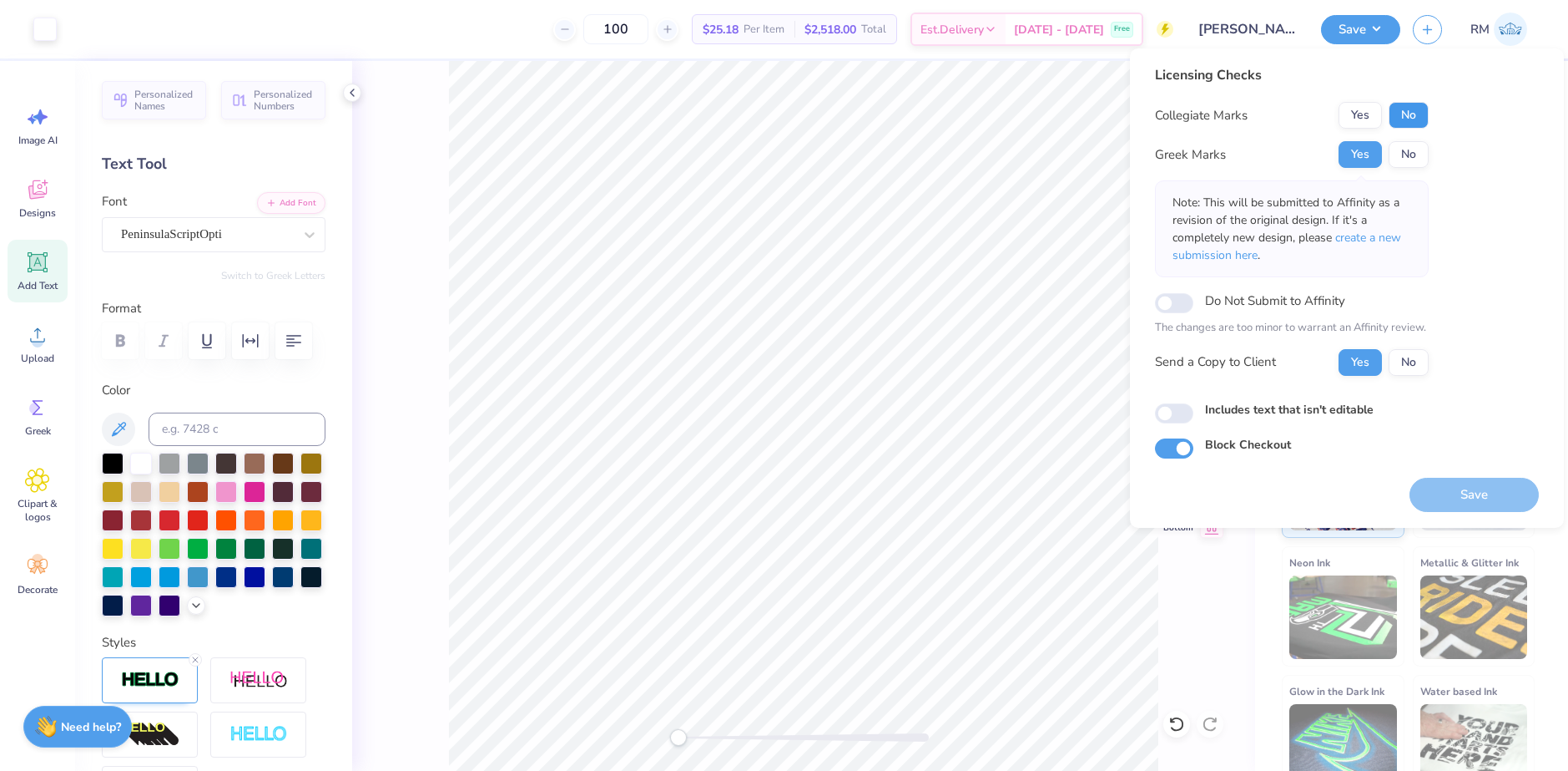
click at [1428, 105] on button "No" at bounding box center [1409, 115] width 40 height 27
click at [1376, 249] on p "Note: This will be submitted to Affinity as a revision of the original design. …" at bounding box center [1292, 229] width 238 height 70
click at [1378, 233] on span "create a new submission here" at bounding box center [1287, 247] width 229 height 34
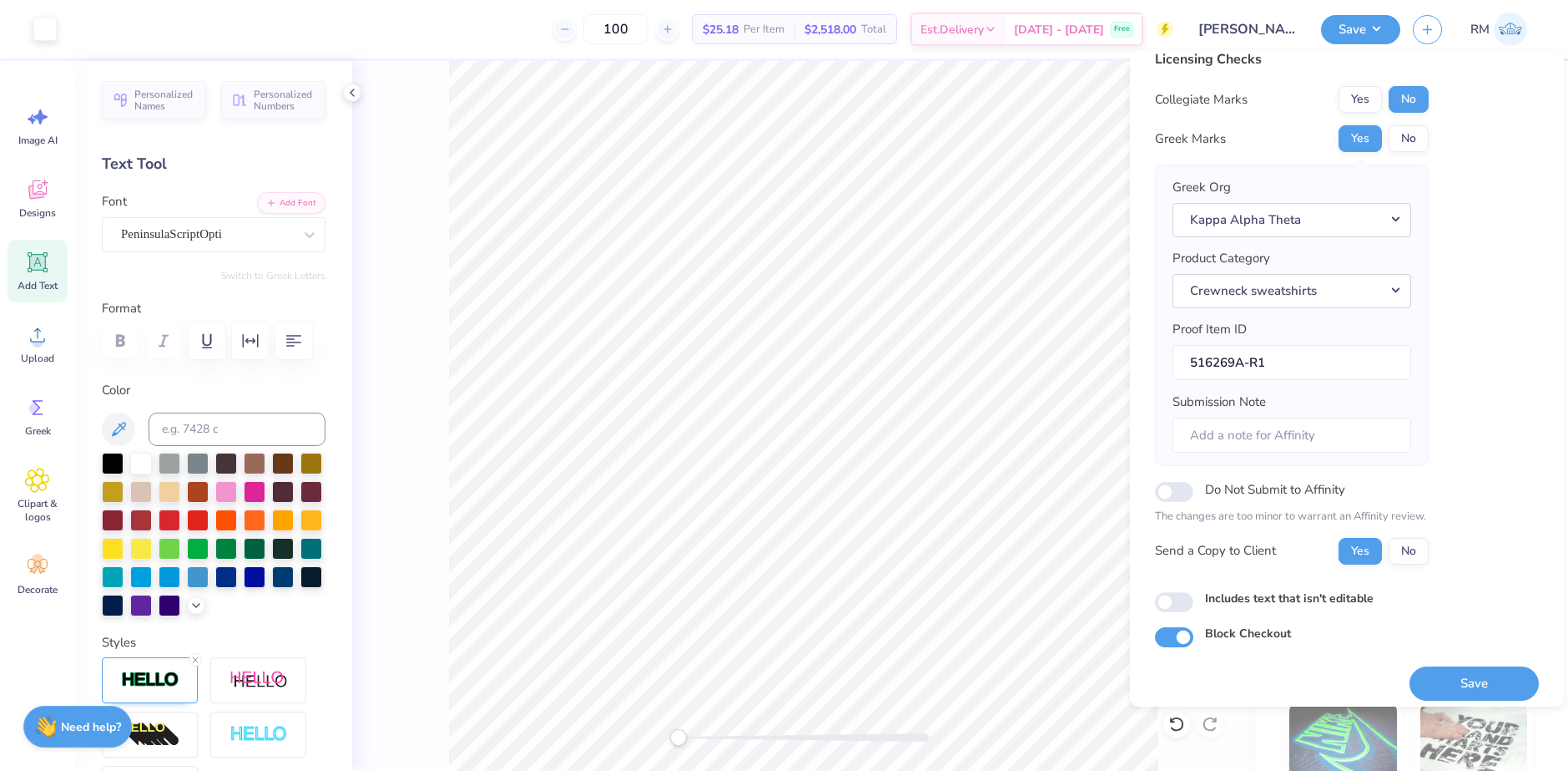
scroll to position [28, 0]
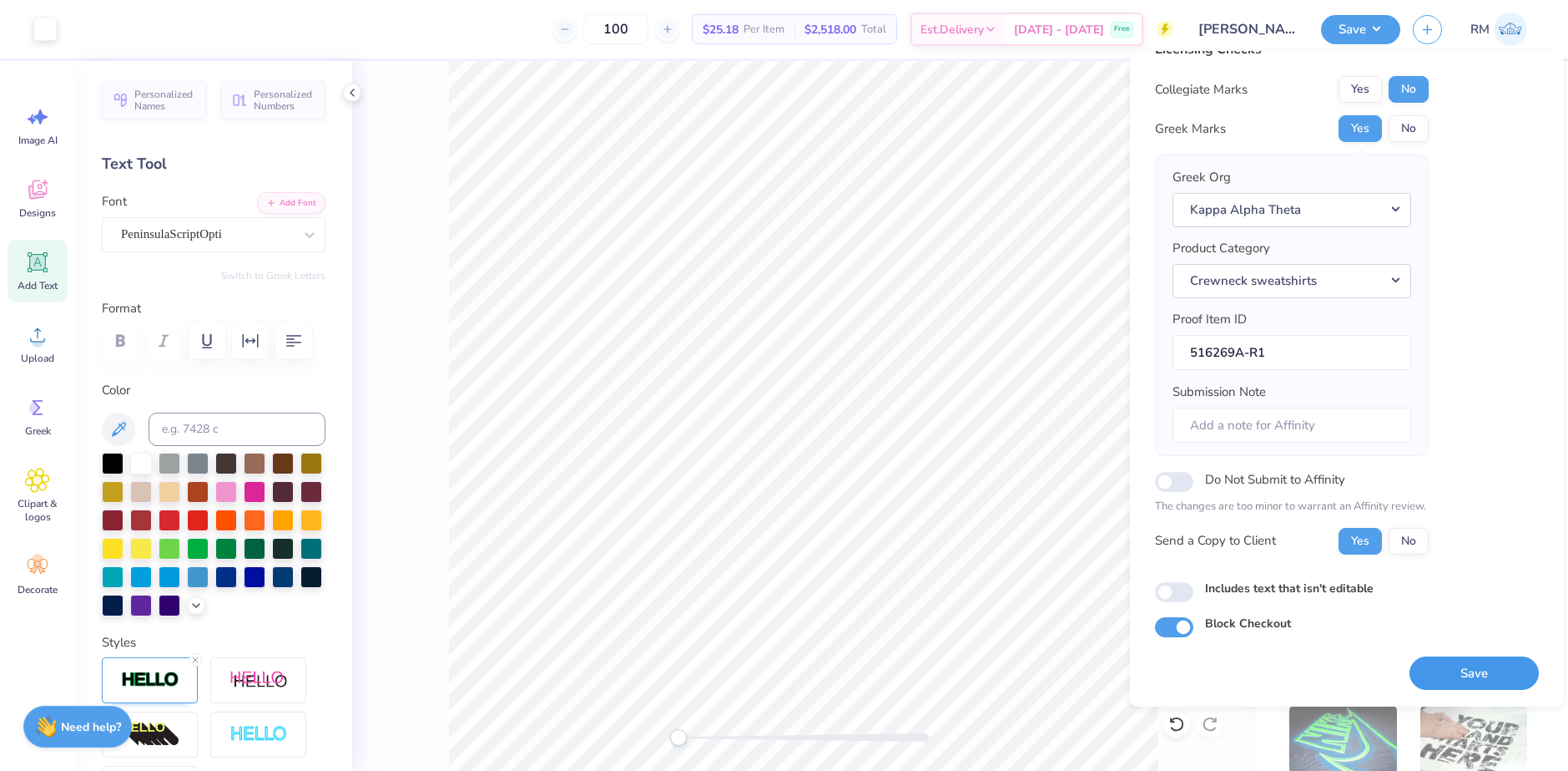
click at [1452, 673] on button "Save" at bounding box center [1474, 673] width 129 height 34
